Goal: Information Seeking & Learning: Understand process/instructions

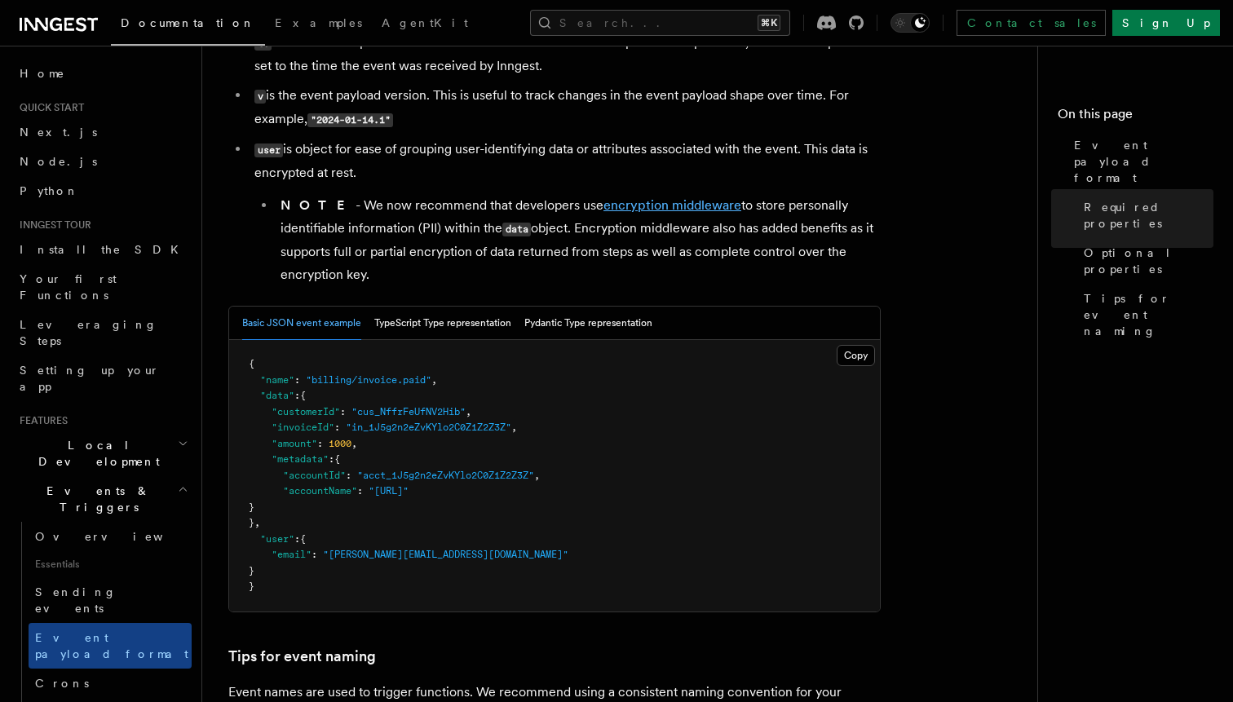
click at [630, 212] on link "encryption middleware" at bounding box center [673, 204] width 138 height 15
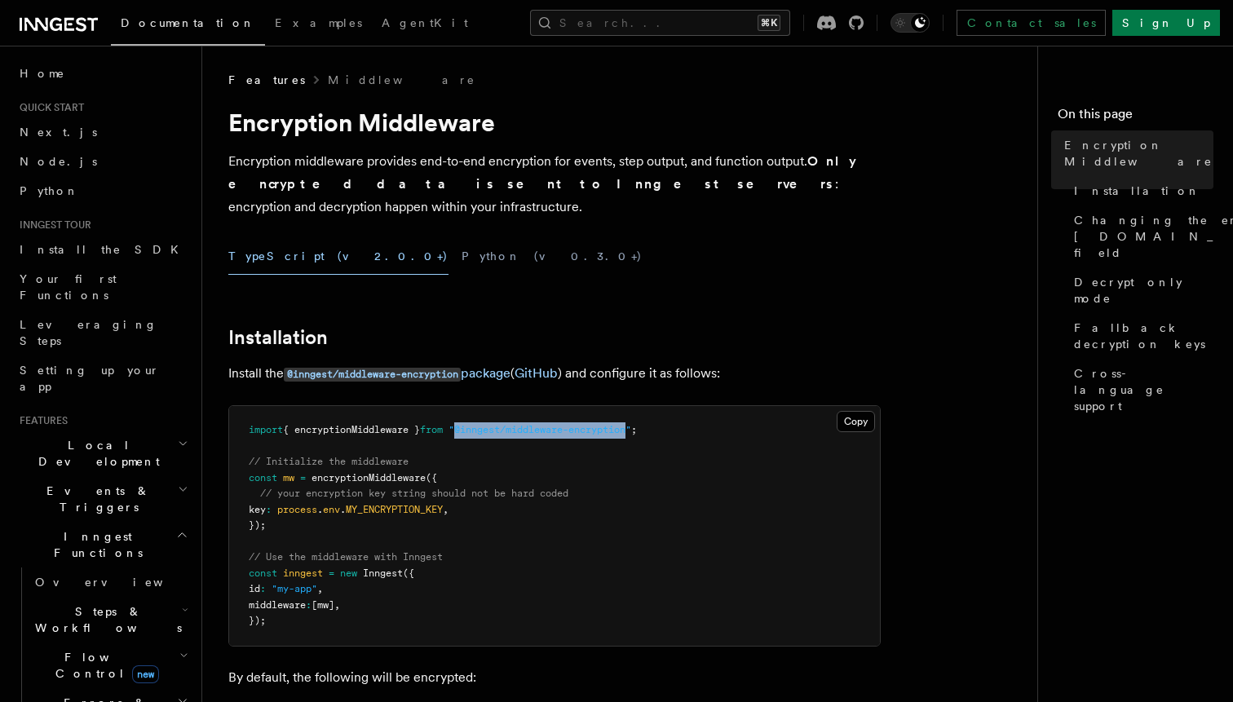
drag, startPoint x: 648, startPoint y: 407, endPoint x: 474, endPoint y: 409, distance: 173.8
click at [474, 424] on span ""@inngest/middleware-encryption"" at bounding box center [540, 429] width 183 height 11
click at [649, 485] on pre "import { encryptionMiddleware } from "@inngest/middleware-encryption" ; // Init…" at bounding box center [554, 526] width 651 height 240
copy code "import { encryptionMiddleware } from "@inngest/middleware-encryption" ;"
drag, startPoint x: 691, startPoint y: 421, endPoint x: 246, endPoint y: 409, distance: 445.5
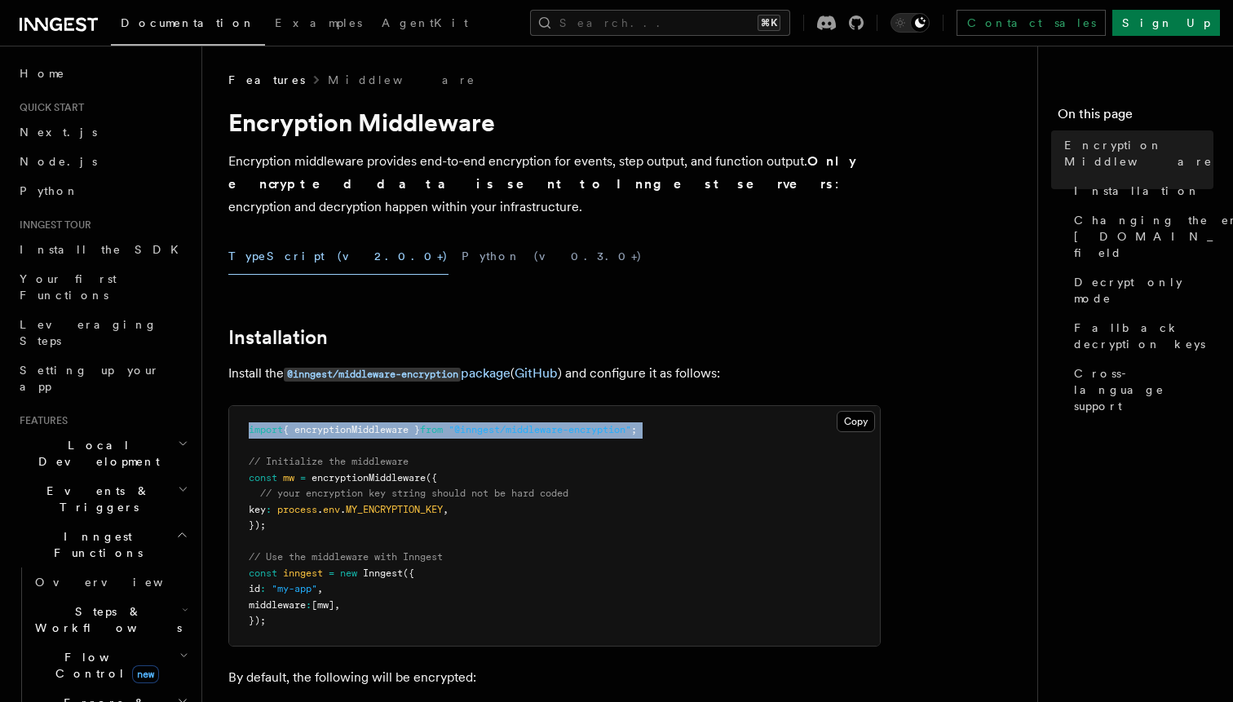
click at [246, 409] on pre "import { encryptionMiddleware } from "@inngest/middleware-encryption" ; // Init…" at bounding box center [554, 526] width 651 height 240
copy code "import { encryptionMiddleware } from "@inngest/middleware-encryption" ;"
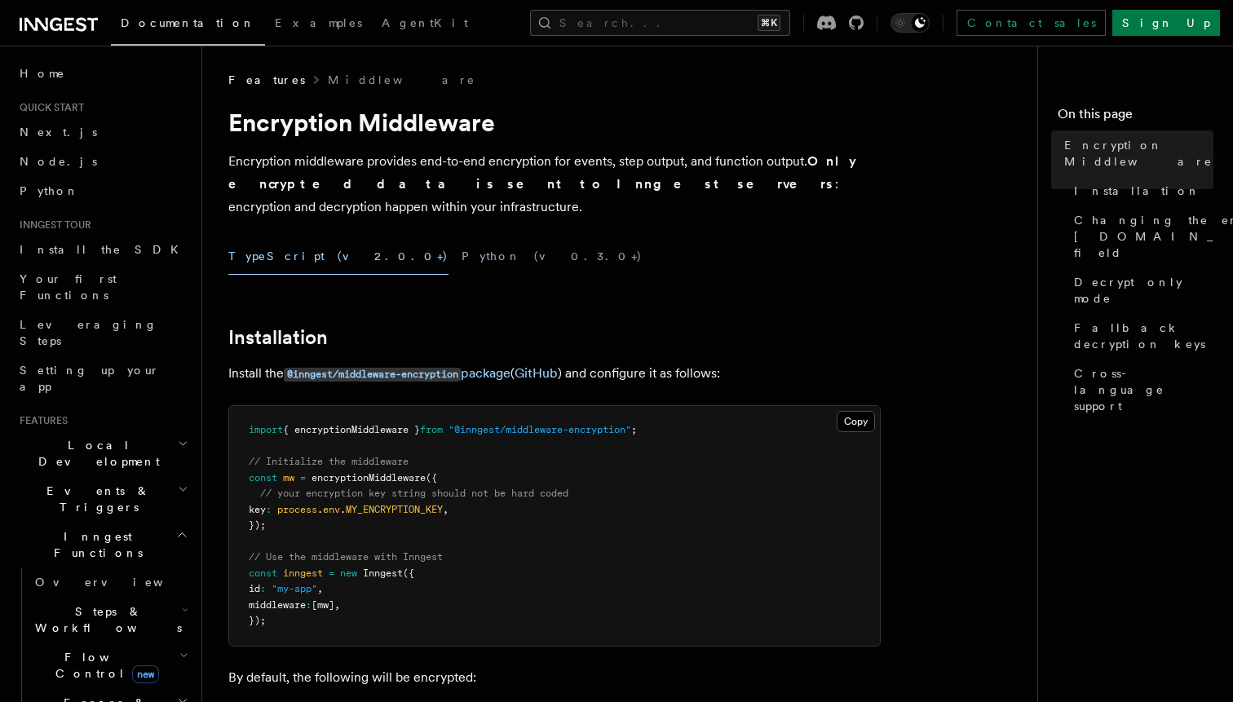
click at [471, 493] on pre "import { encryptionMiddleware } from "@inngest/middleware-encryption" ; // Init…" at bounding box center [554, 526] width 651 height 240
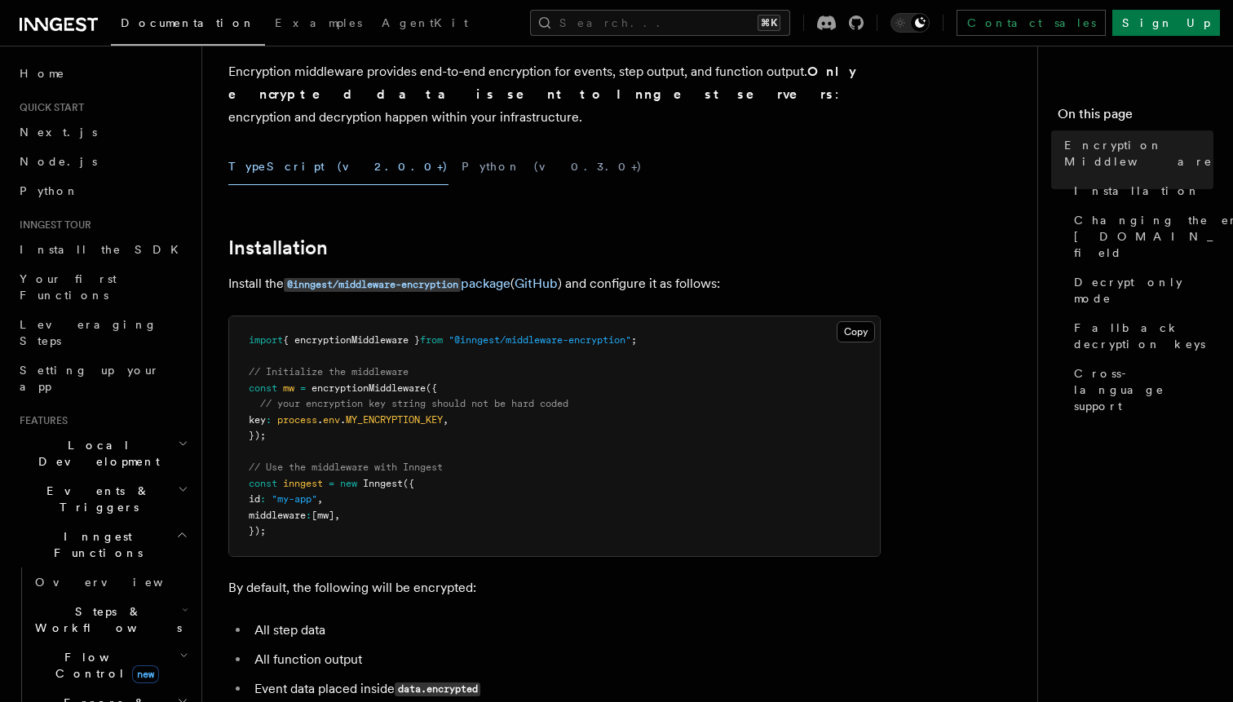
scroll to position [88, 0]
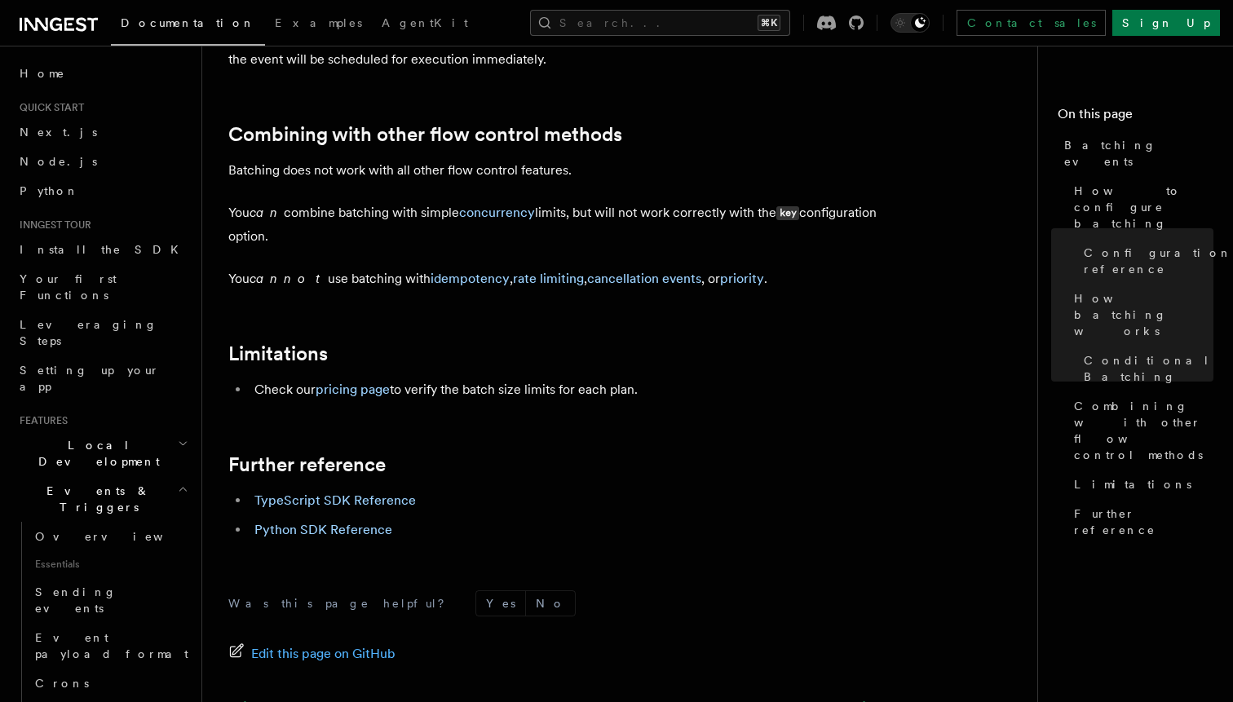
scroll to position [1757, 0]
